Goal: Task Accomplishment & Management: Manage account settings

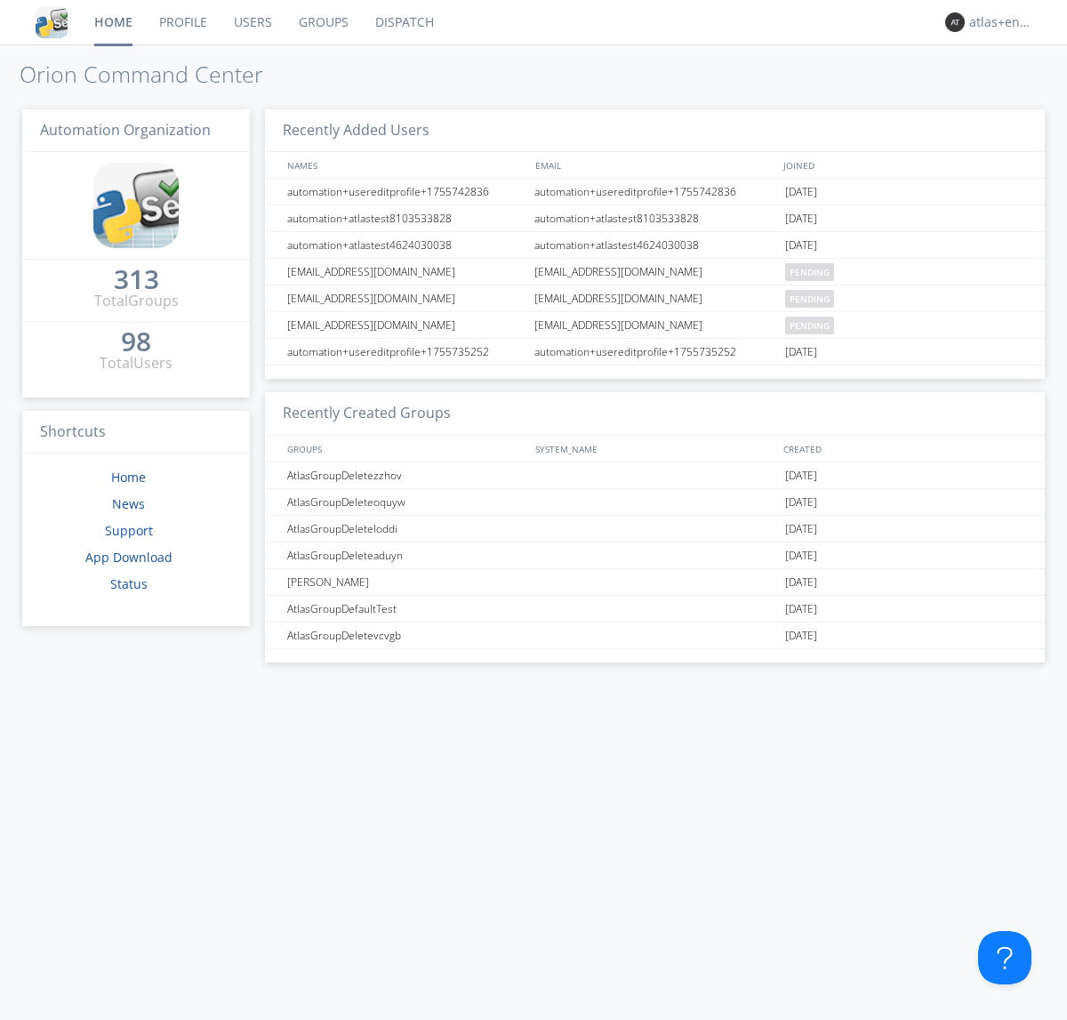
click at [403, 22] on link "Dispatch" at bounding box center [404, 22] width 85 height 44
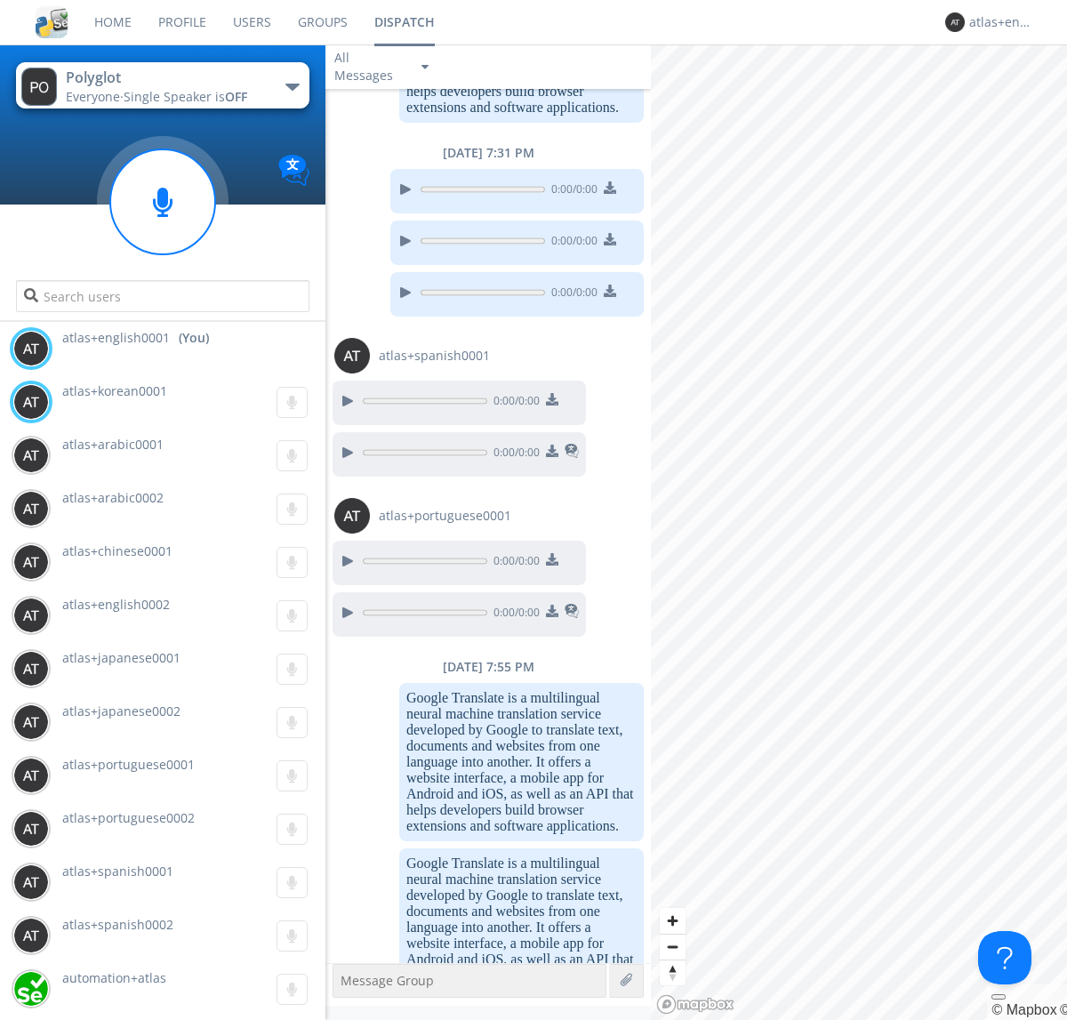
scroll to position [1644, 0]
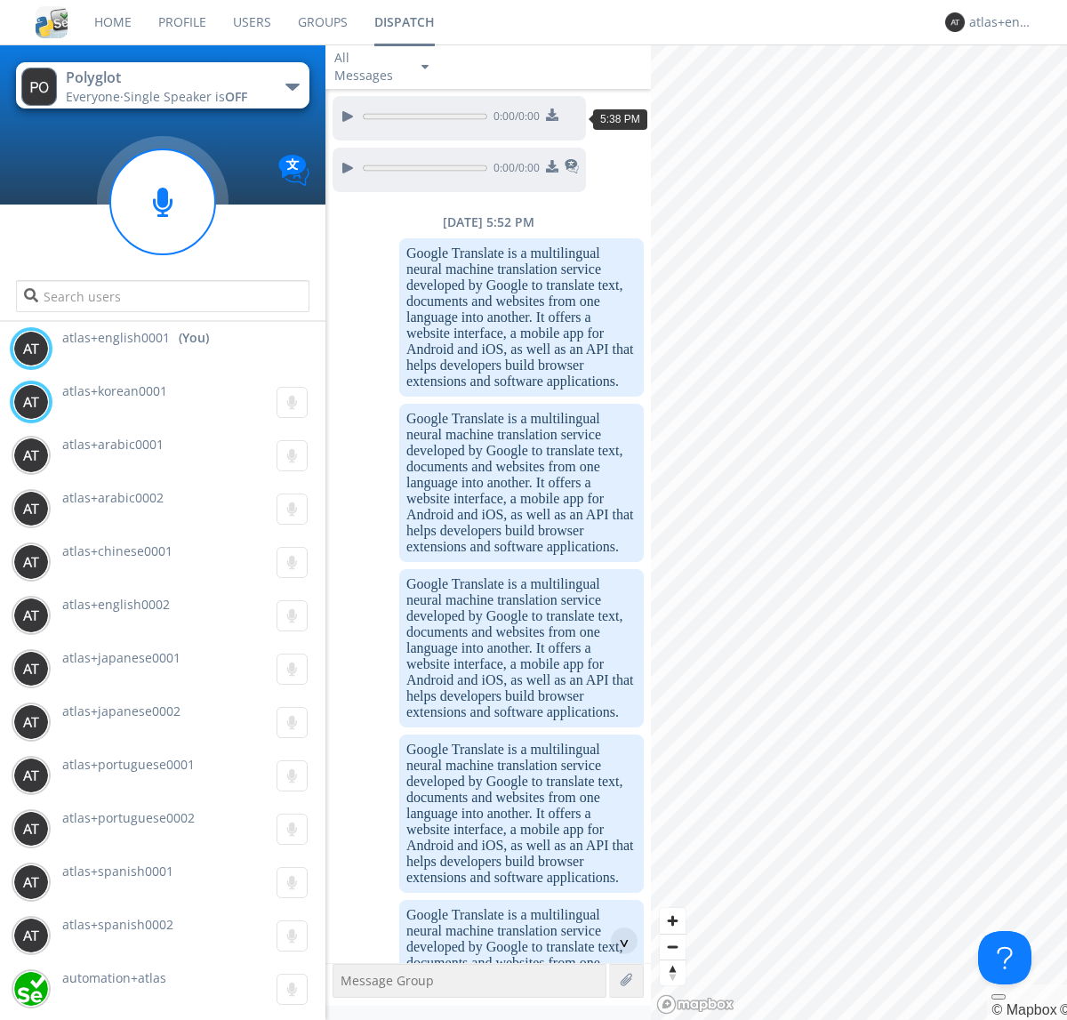
scroll to position [2660, 0]
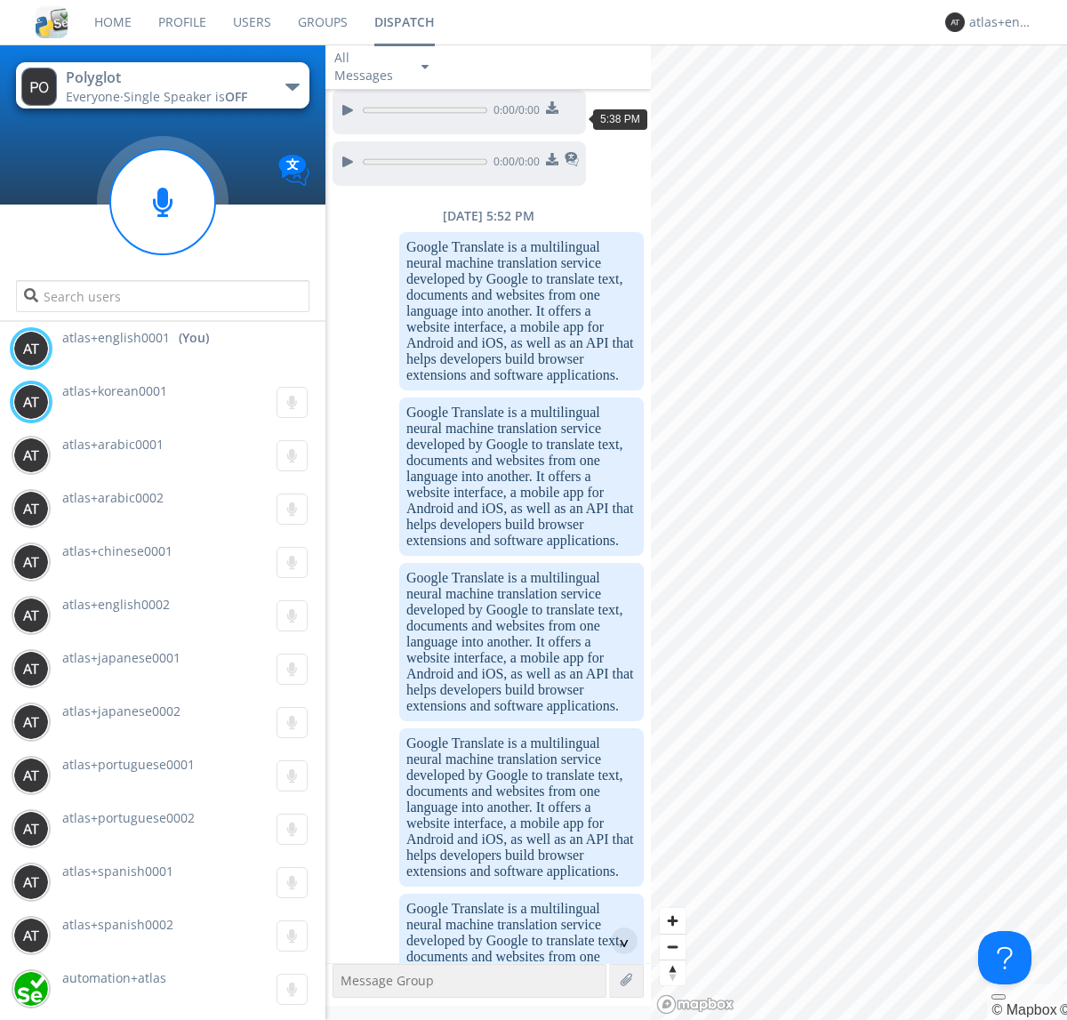
click at [617, 941] on div "^" at bounding box center [624, 941] width 27 height 27
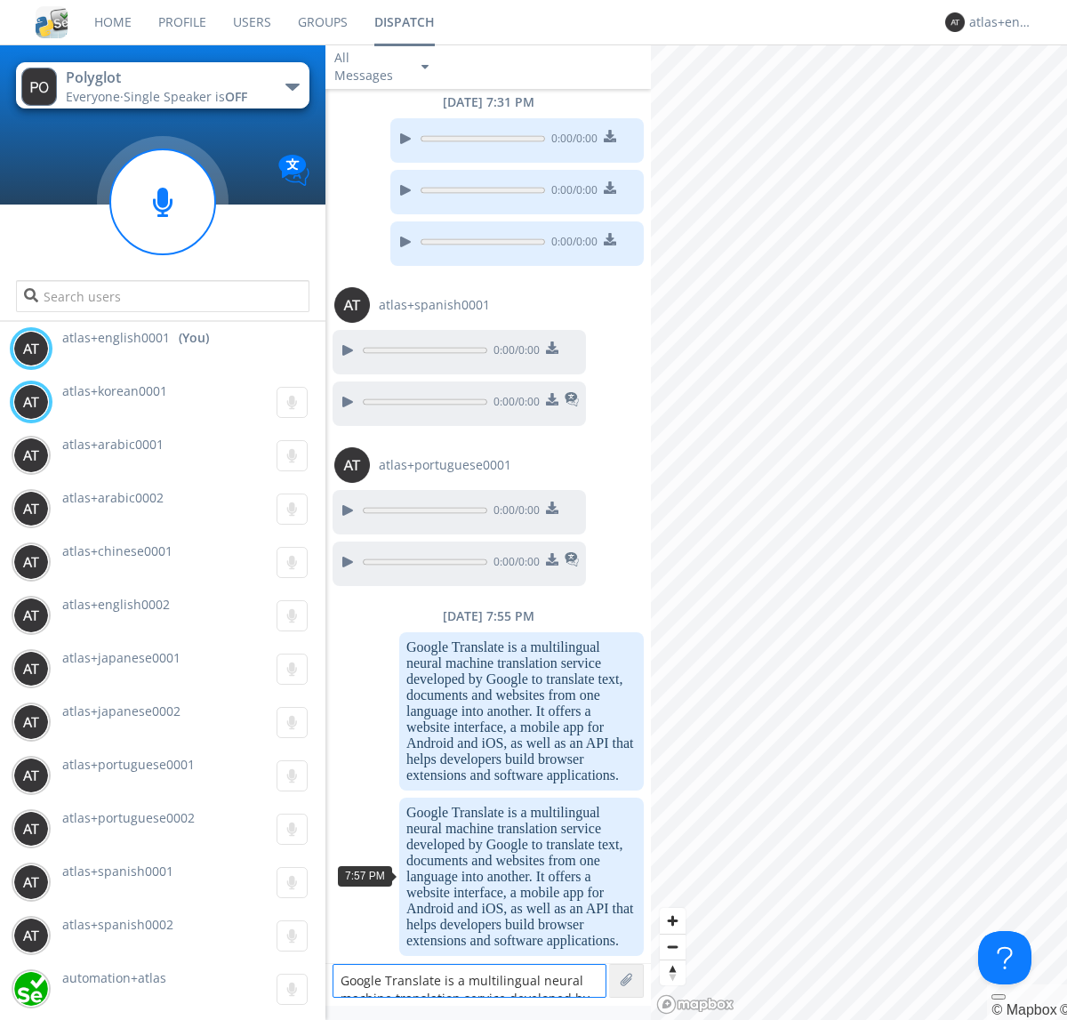
scroll to position [23, 0]
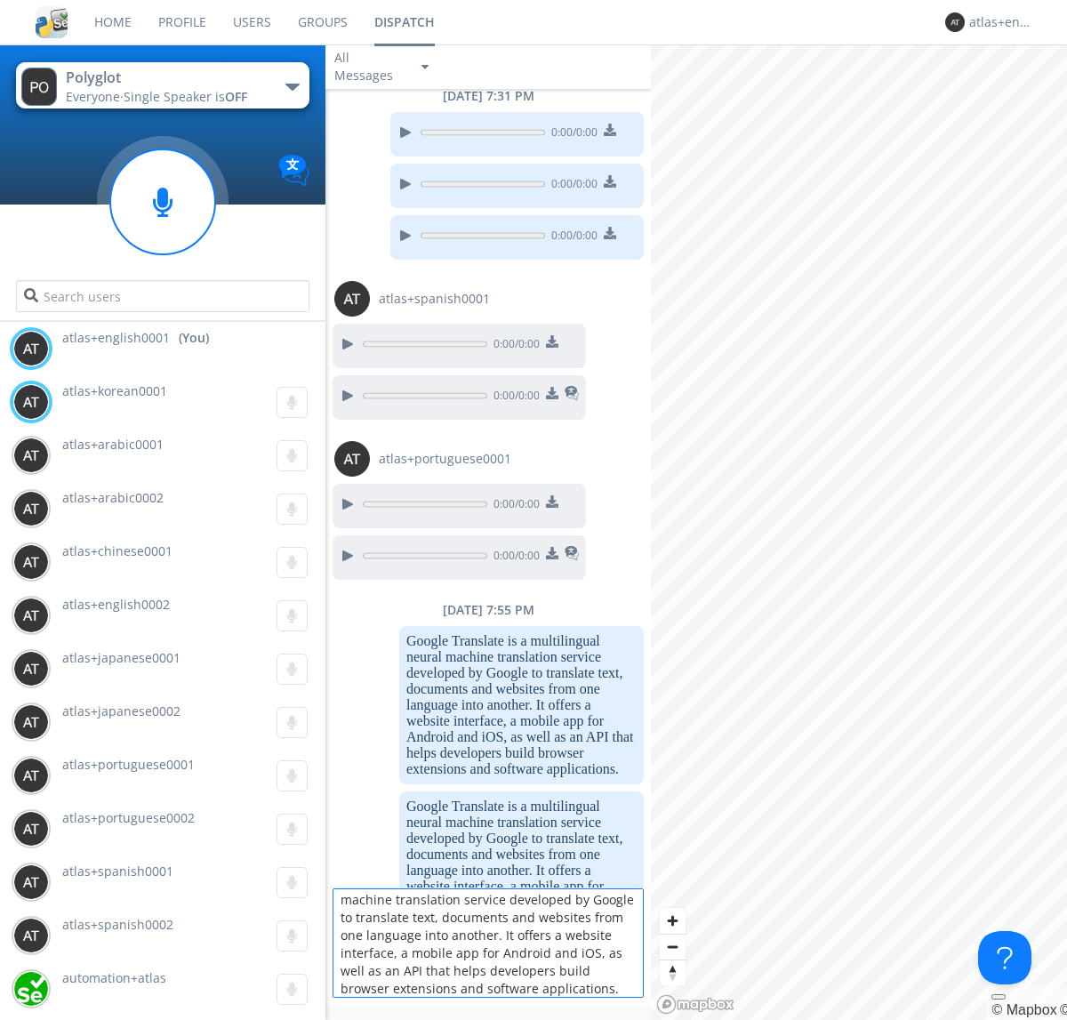
type textarea "Google Translate is a multilingual neural machine translation service developed…"
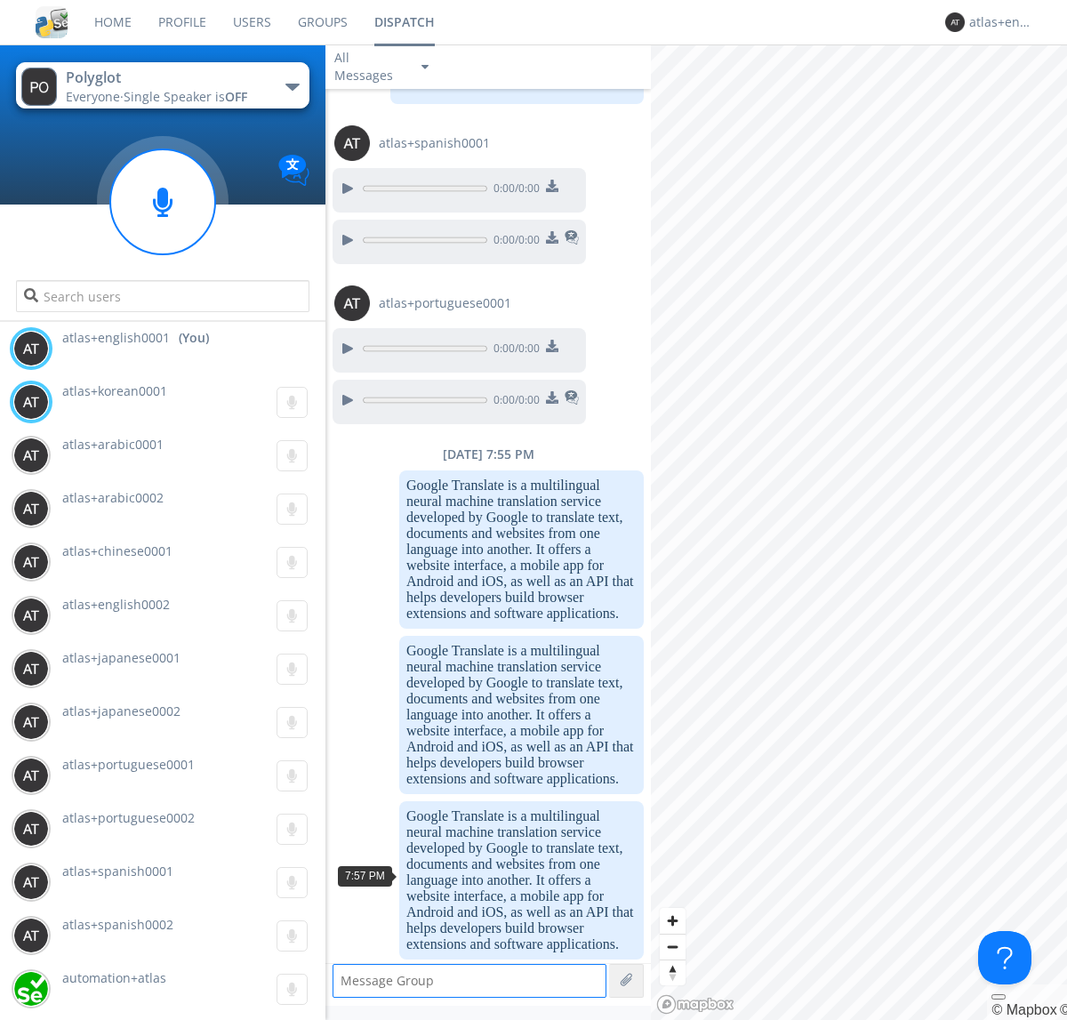
scroll to position [4335, 0]
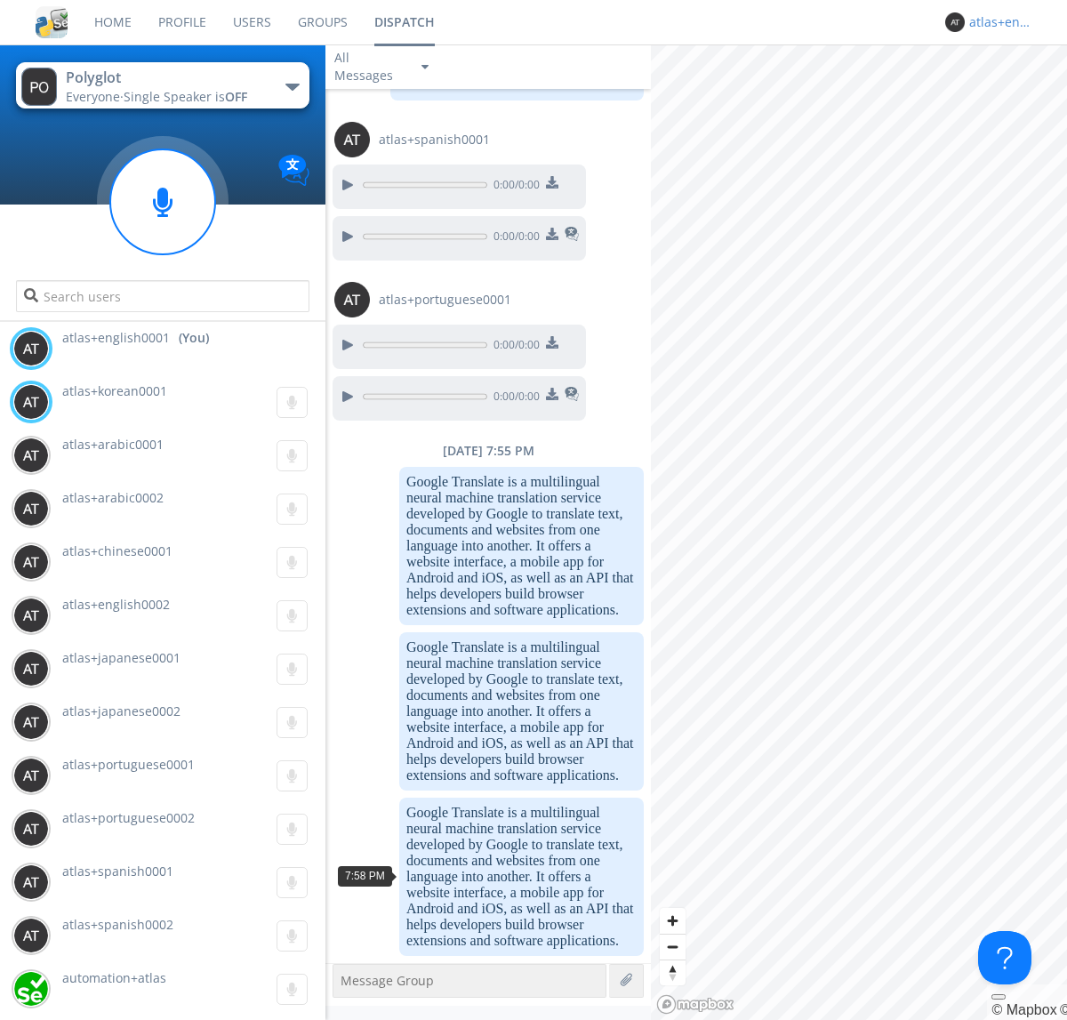
click at [998, 22] on div "atlas+english0001" at bounding box center [1002, 22] width 67 height 18
click at [1011, 93] on div "Log Out" at bounding box center [1012, 94] width 92 height 32
